Goal: Transaction & Acquisition: Purchase product/service

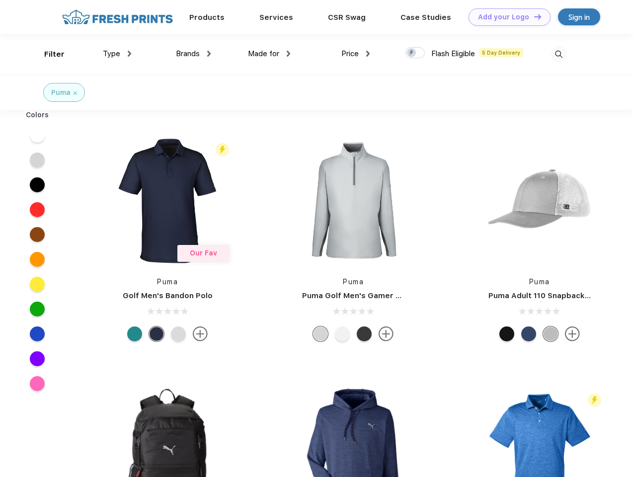
click at [505, 17] on link "Add your Logo Design Tool" at bounding box center [509, 16] width 82 height 17
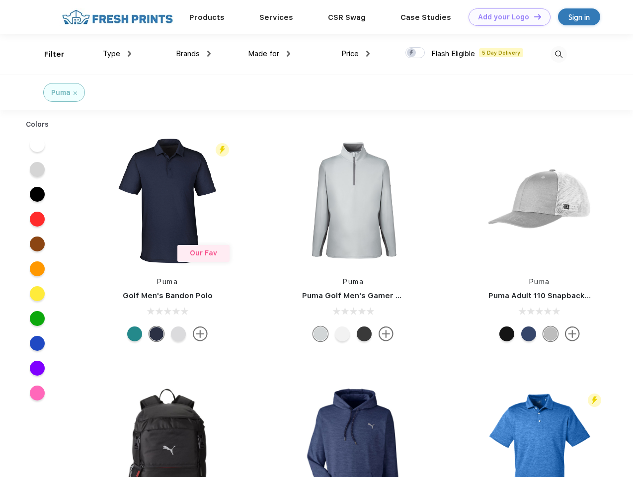
click at [0, 0] on div "Design Tool" at bounding box center [0, 0] width 0 height 0
click at [533, 16] on link "Add your Logo Design Tool" at bounding box center [509, 16] width 82 height 17
click at [48, 54] on div "Filter" at bounding box center [54, 54] width 20 height 11
click at [117, 54] on span "Type" at bounding box center [111, 53] width 17 height 9
click at [193, 54] on span "Brands" at bounding box center [188, 53] width 24 height 9
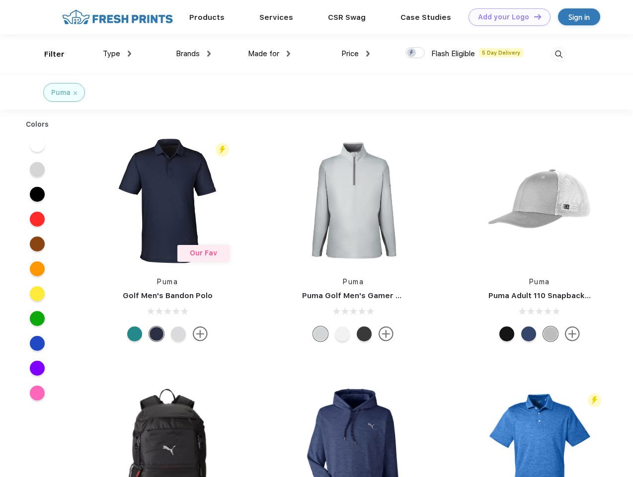
click at [269, 54] on span "Made for" at bounding box center [263, 53] width 31 height 9
click at [355, 54] on span "Price" at bounding box center [349, 53] width 17 height 9
click at [415, 53] on div at bounding box center [414, 52] width 19 height 11
click at [412, 53] on input "checkbox" at bounding box center [408, 50] width 6 height 6
click at [558, 54] on img at bounding box center [558, 54] width 16 height 16
